Goal: Task Accomplishment & Management: Manage account settings

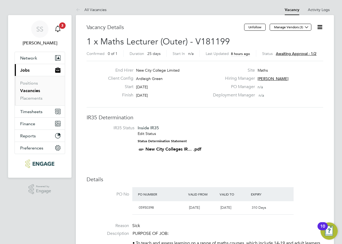
click at [59, 26] on link "Notifications 3" at bounding box center [57, 28] width 11 height 17
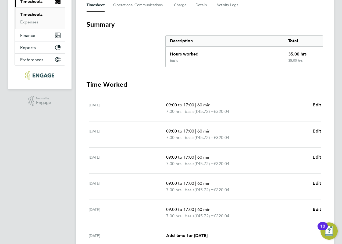
scroll to position [149, 0]
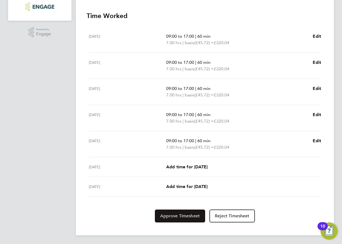
click at [184, 213] on span "Approve Timesheet" at bounding box center [180, 215] width 40 height 5
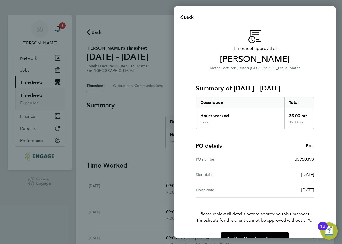
scroll to position [14, 0]
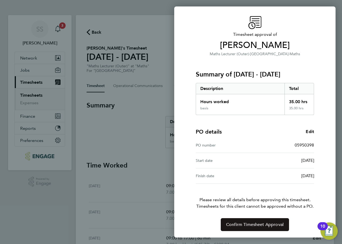
click at [261, 222] on span "Confirm Timesheet Approval" at bounding box center [255, 223] width 58 height 5
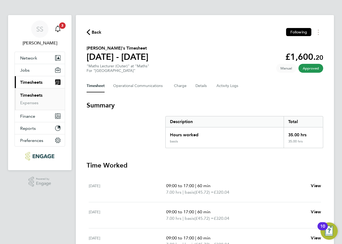
click at [59, 27] on icon "Main navigation" at bounding box center [58, 29] width 6 height 6
